Goal: Information Seeking & Learning: Learn about a topic

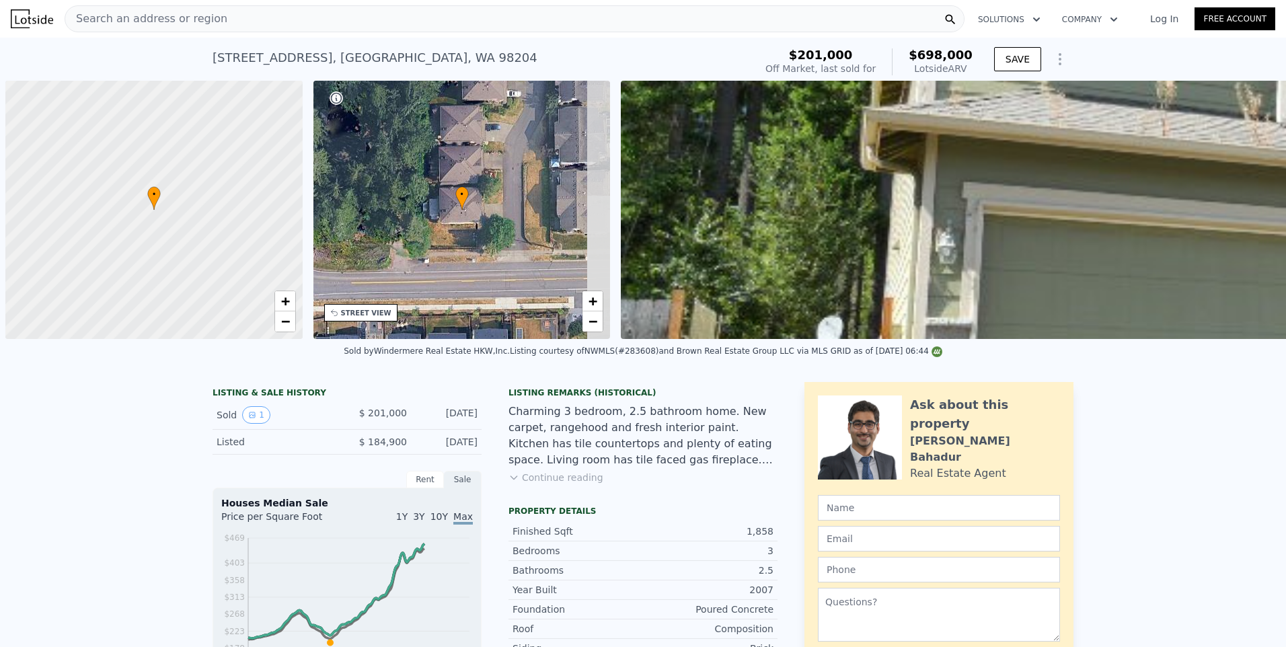
scroll to position [0, 5]
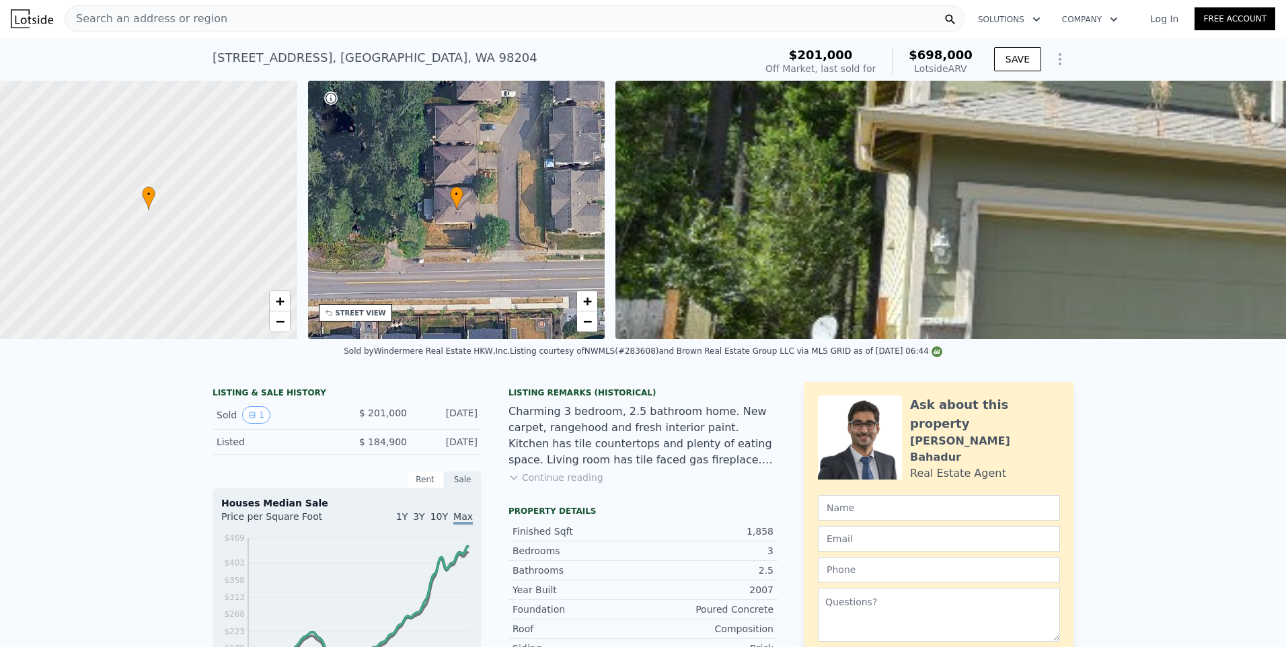
click at [176, 16] on span "Search an address or region" at bounding box center [146, 19] width 162 height 16
type input "2.5"
checkbox input "true"
type input "$ 712,000"
type input "$ 444,499"
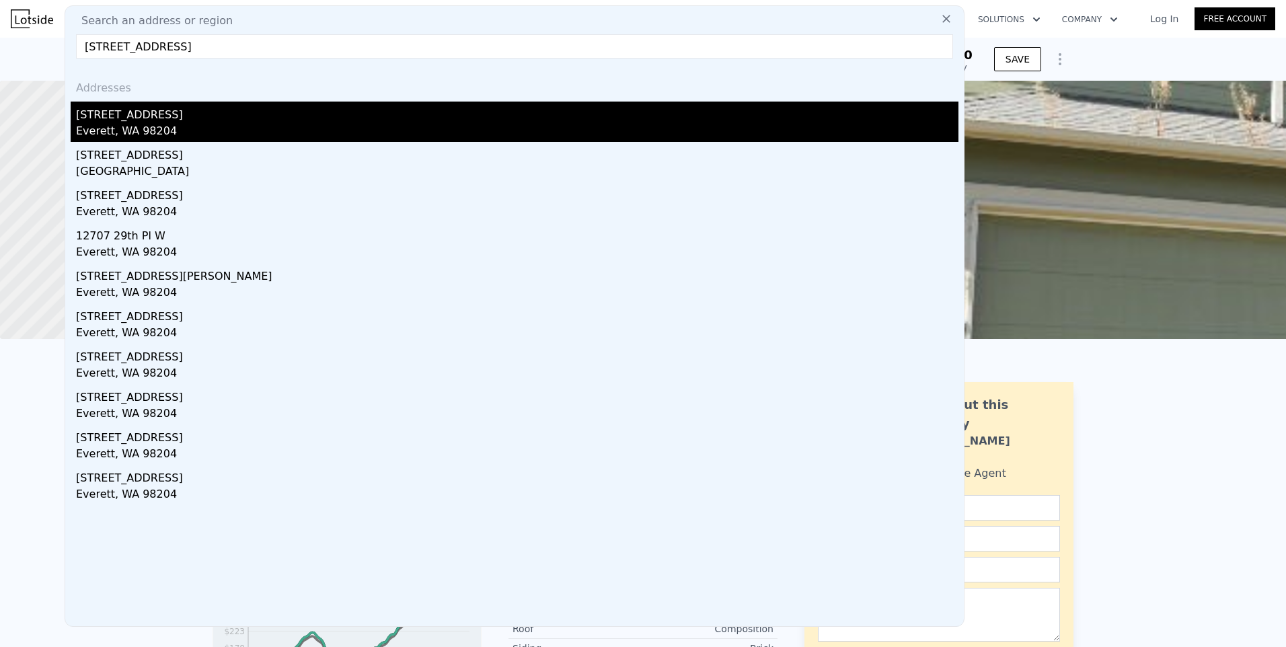
type input "[STREET_ADDRESS]"
click at [159, 129] on div "Everett, WA 98204" at bounding box center [517, 132] width 883 height 19
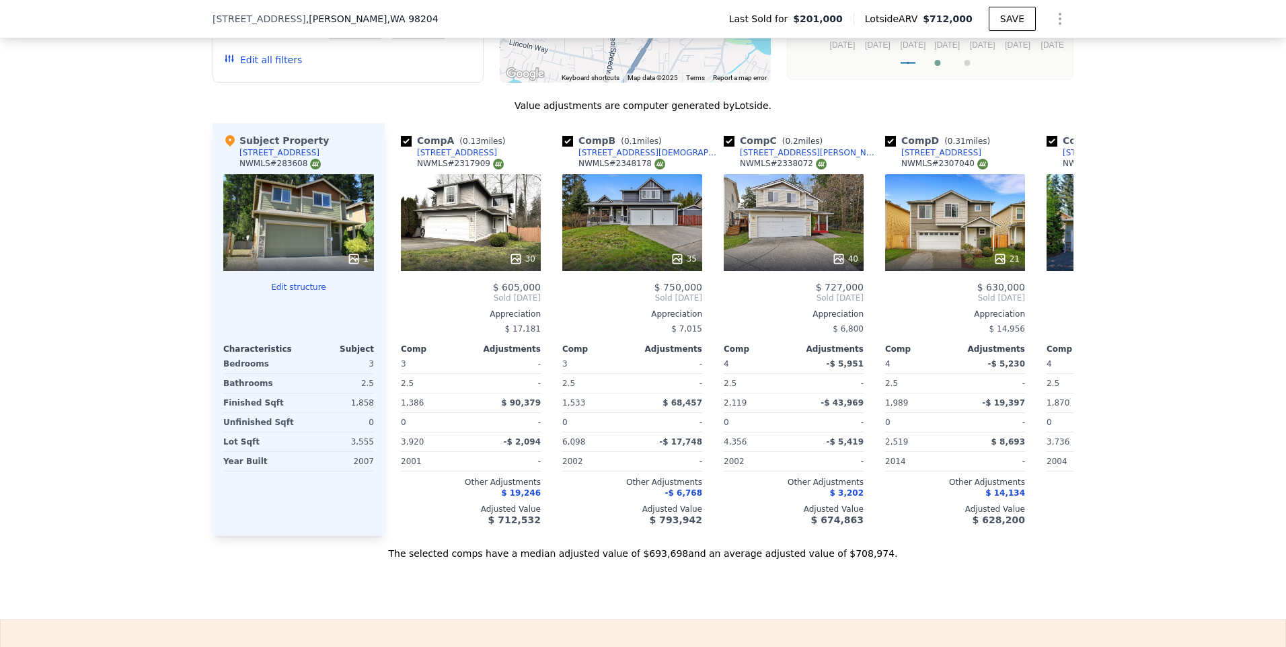
scroll to position [1183, 0]
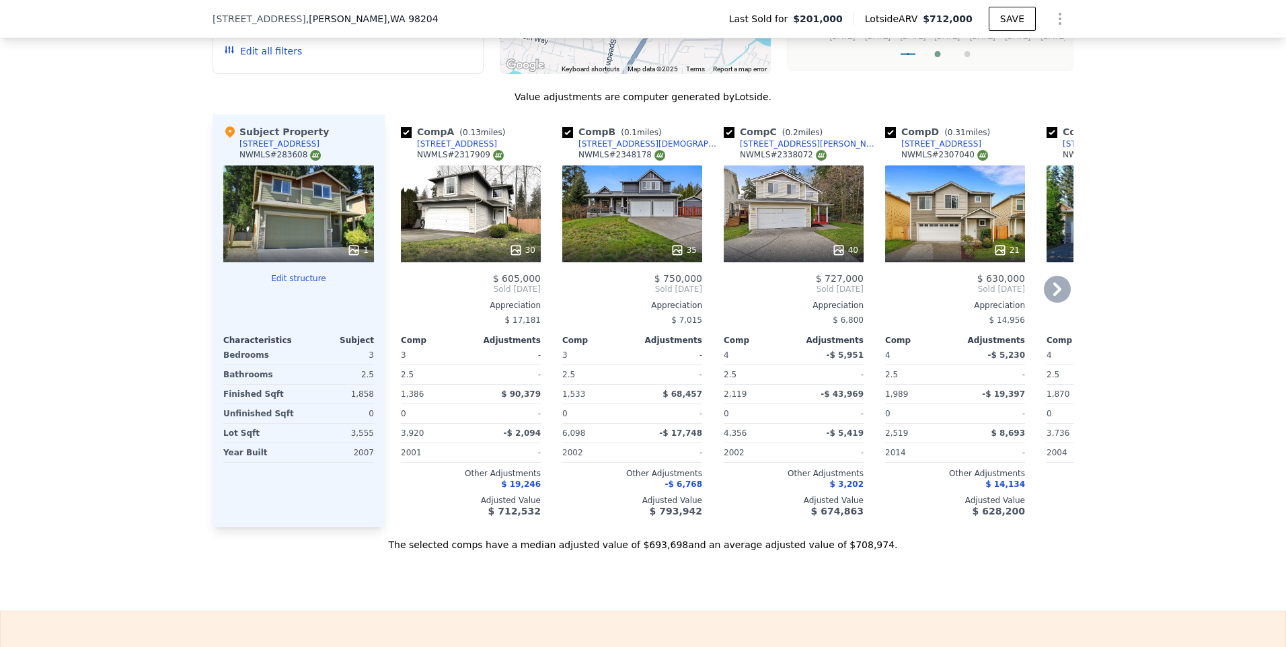
click at [255, 135] on icon at bounding box center [1058, 289] width 8 height 13
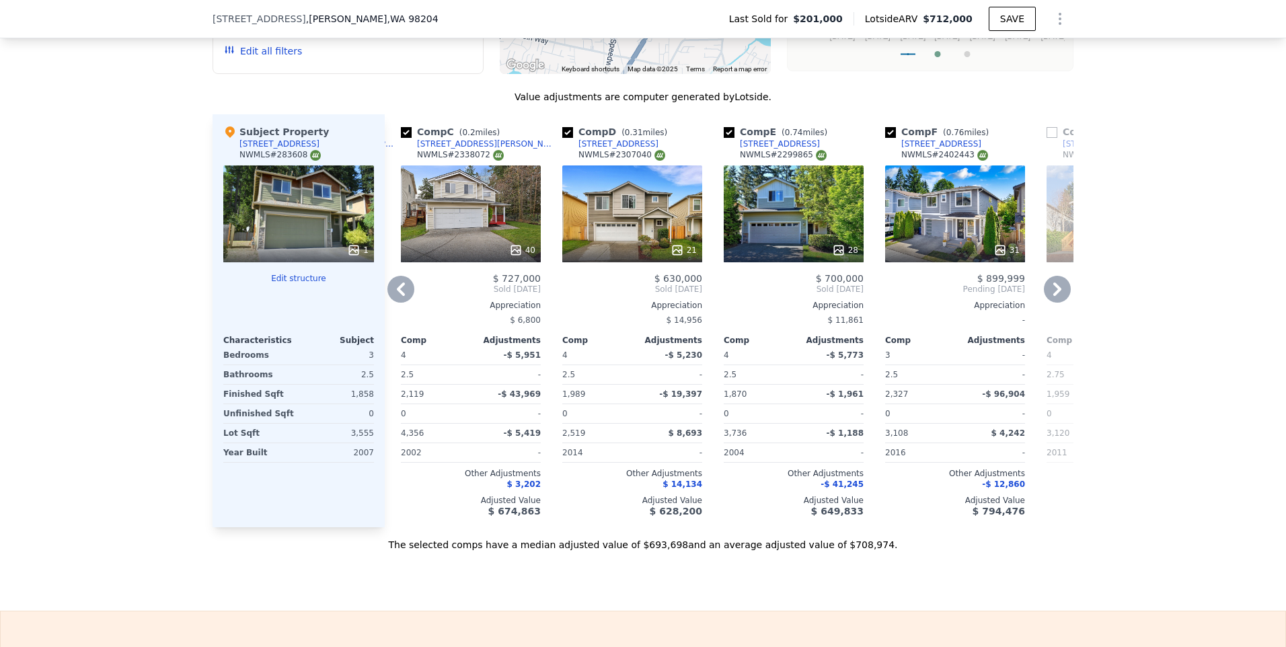
click at [255, 135] on div "28" at bounding box center [794, 214] width 140 height 97
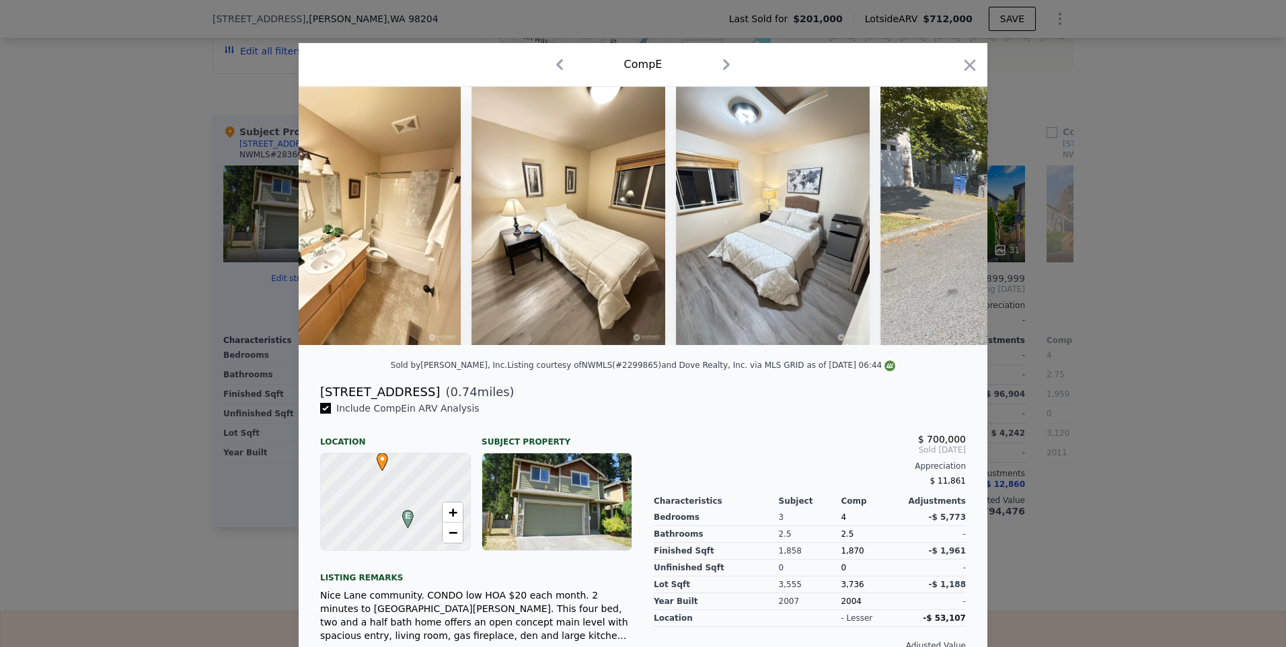
scroll to position [0, 5045]
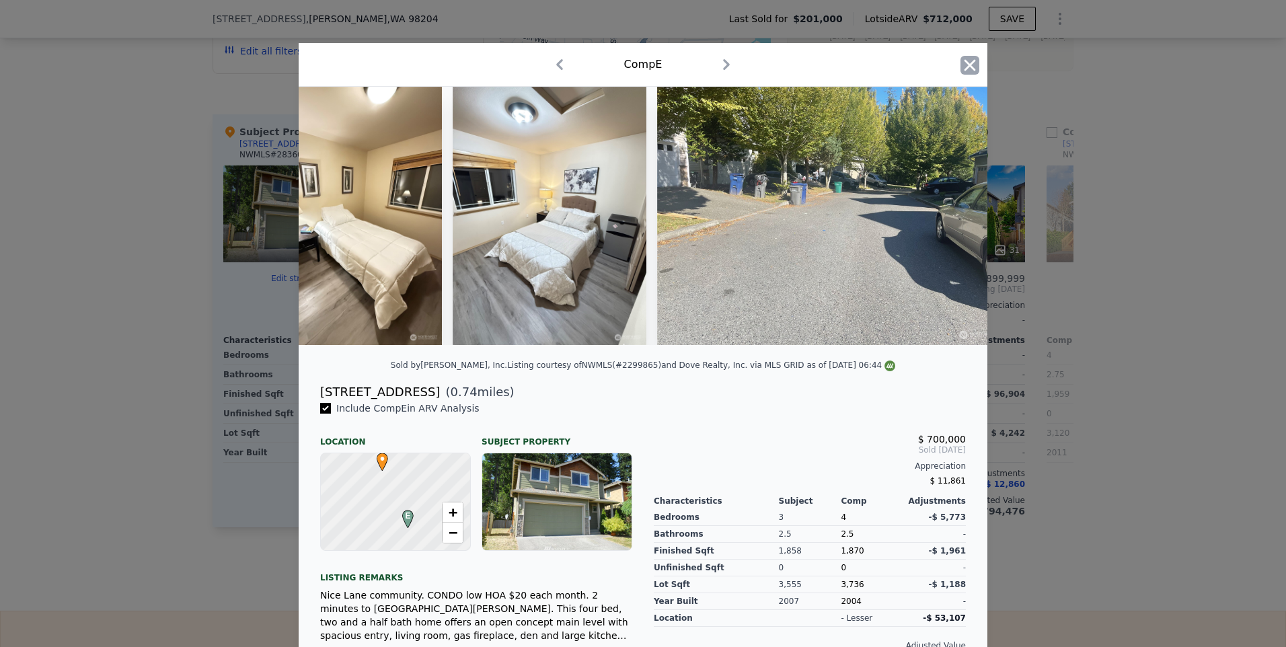
click at [255, 68] on icon "button" at bounding box center [970, 64] width 11 height 11
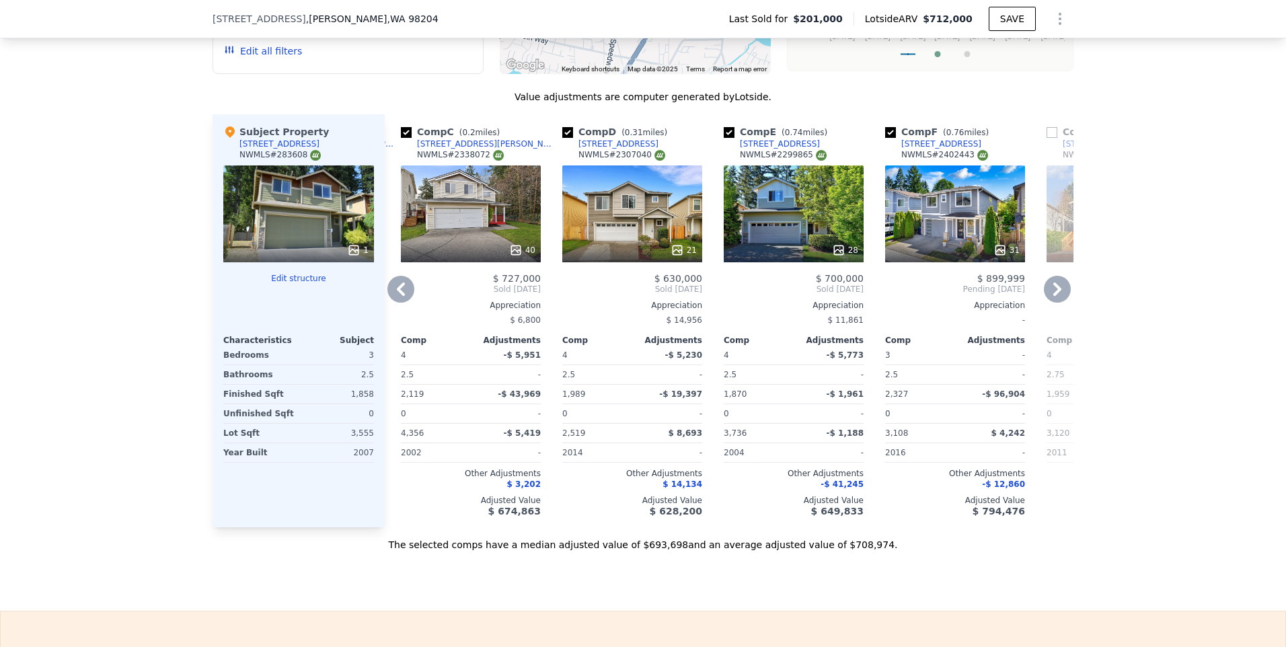
click at [255, 135] on icon at bounding box center [1058, 289] width 8 height 13
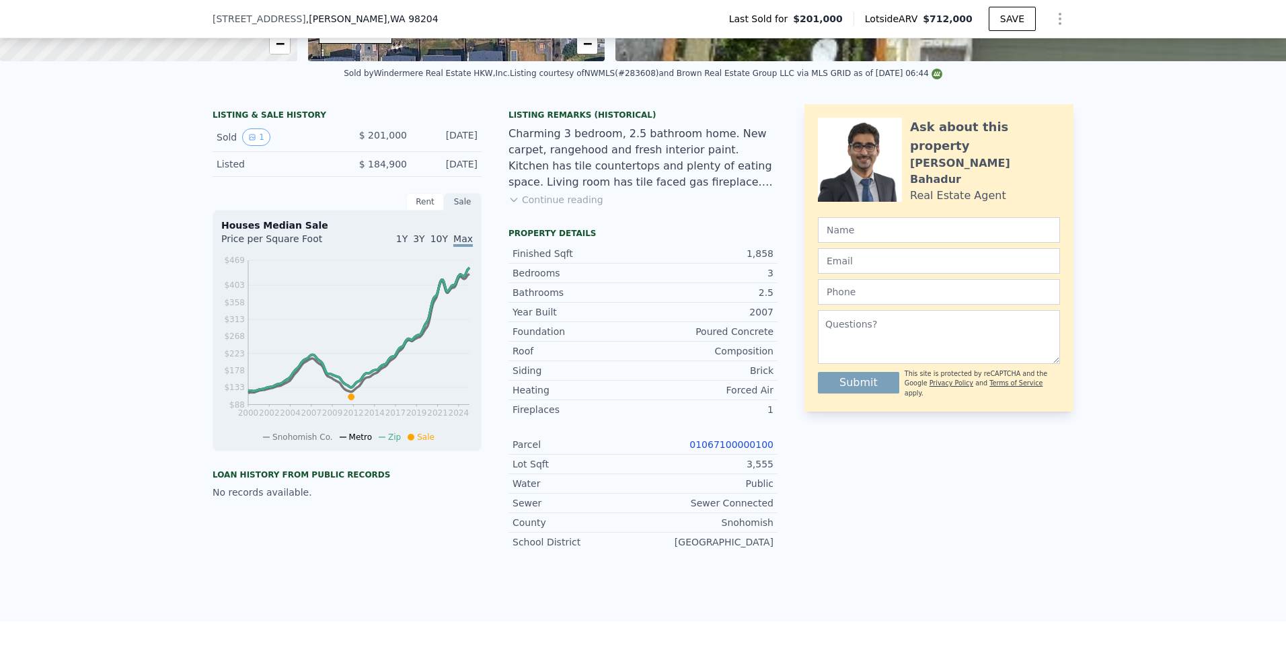
scroll to position [282, 0]
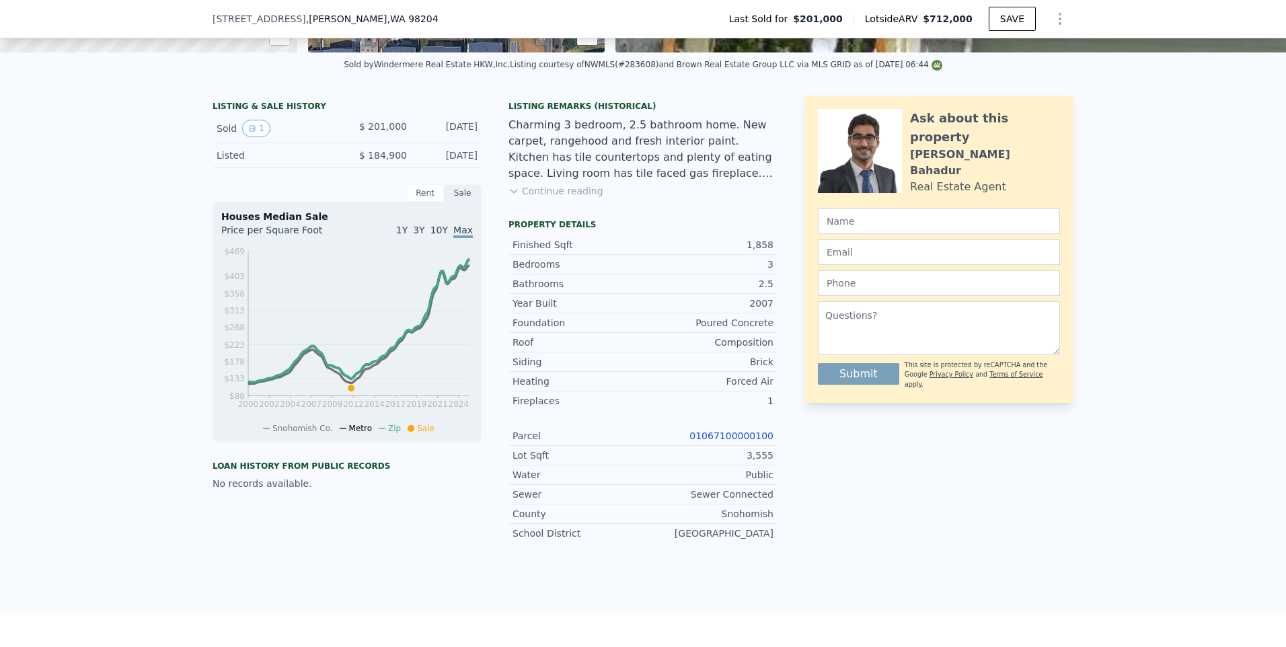
click at [255, 135] on div "LISTING & SALE HISTORY Sold 1 $ 201,000 [DATE] Listed $ 184,900 [DATE] Rent Sal…" at bounding box center [643, 349] width 1286 height 528
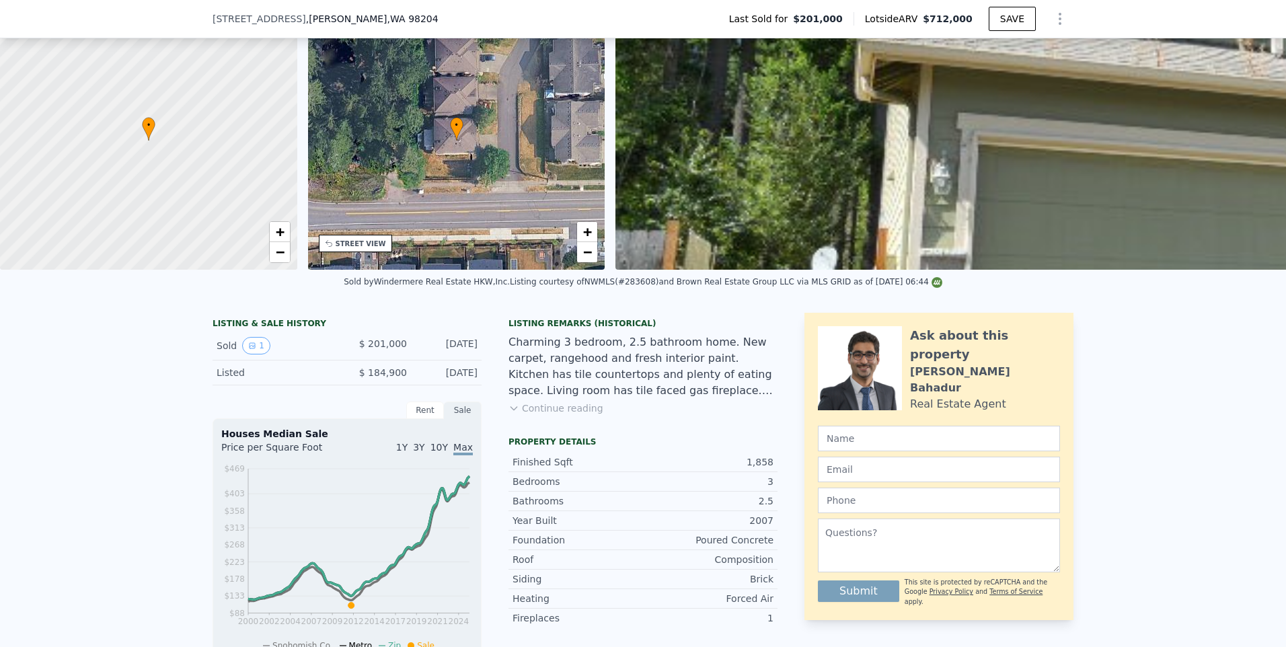
scroll to position [163, 0]
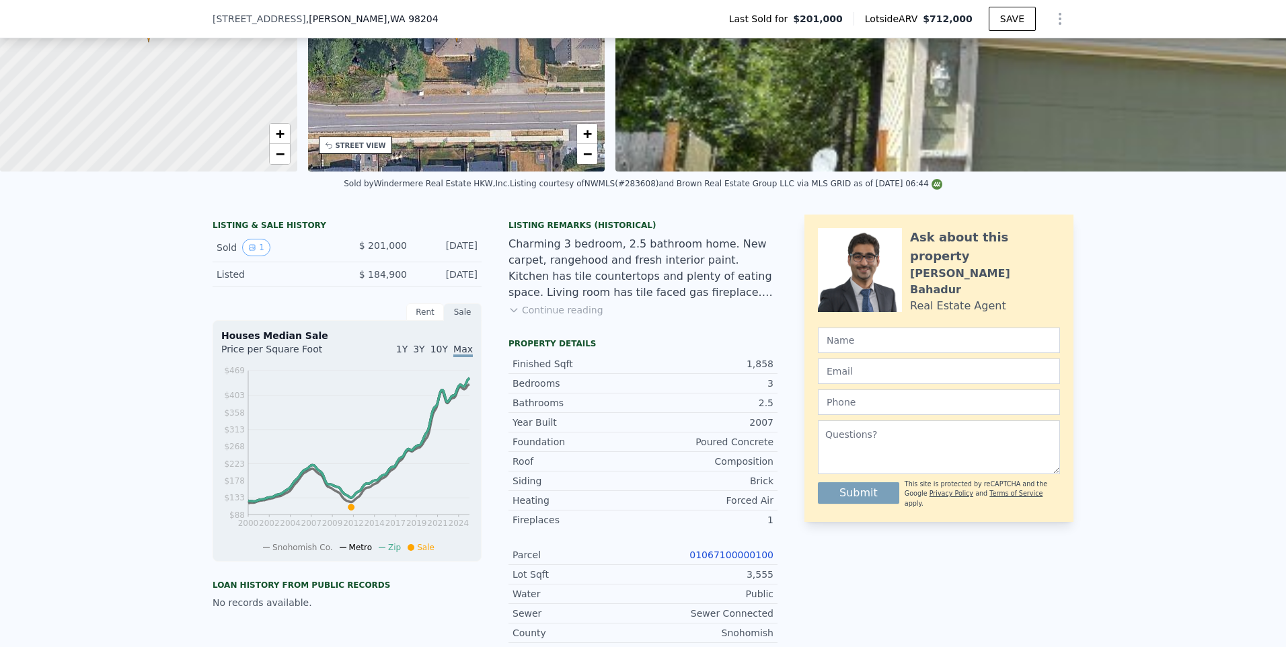
click at [255, 126] on img at bounding box center [1254, 42] width 1276 height 258
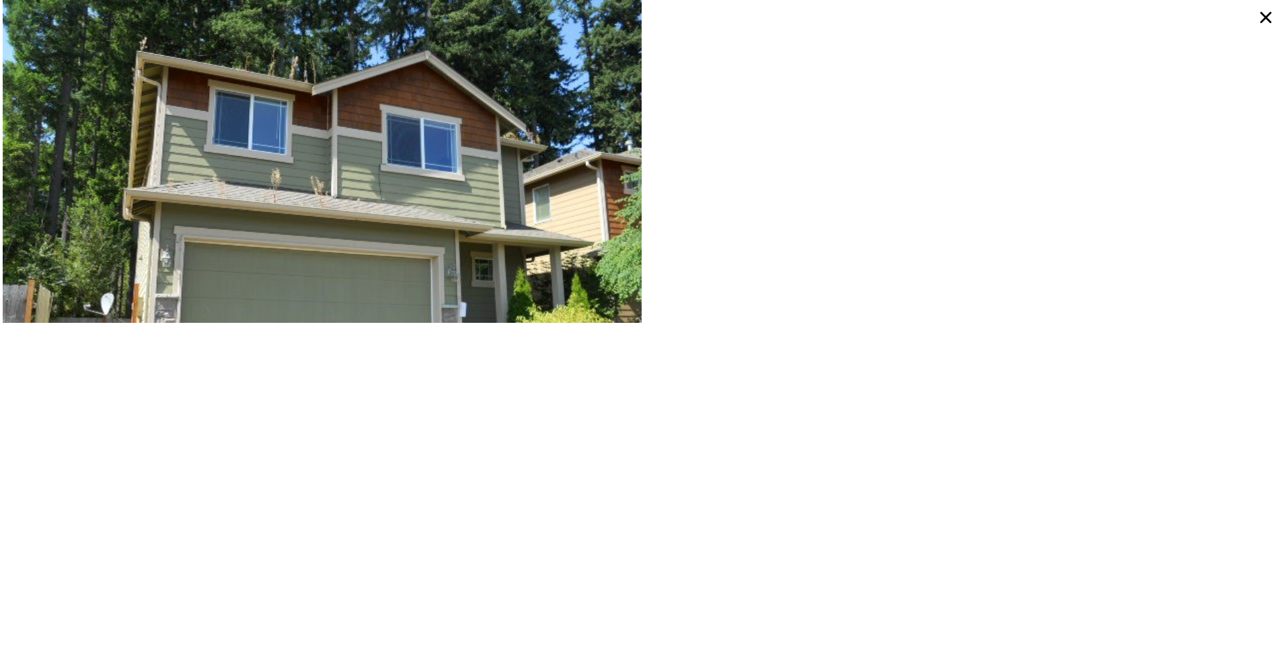
click at [255, 12] on icon at bounding box center [1266, 17] width 24 height 24
click at [255, 12] on div "[STREET_ADDRESS] Last Sold for $201,000 Lotside ARV $712,000 SAVE" at bounding box center [643, 19] width 1286 height 38
